Goal: Go to known website: Access a specific website the user already knows

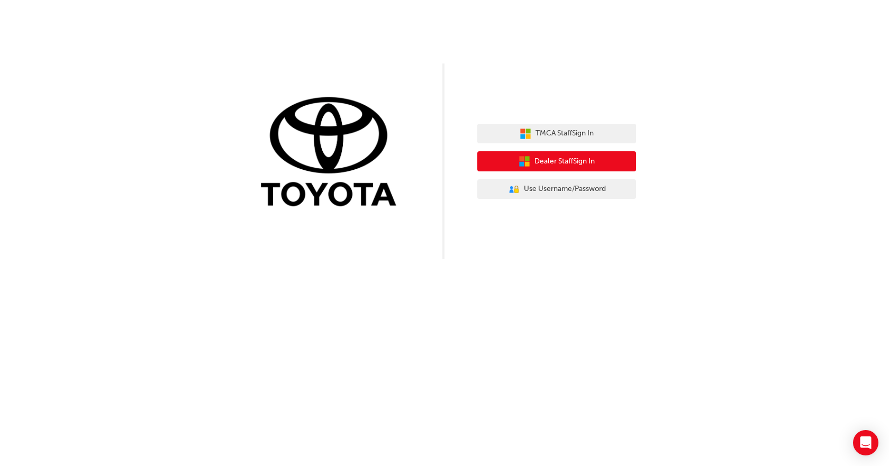
click at [549, 161] on span "Dealer Staff Sign In" at bounding box center [564, 161] width 60 height 12
